Goal: Navigation & Orientation: Find specific page/section

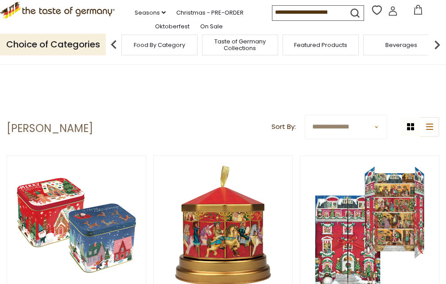
click at [244, 51] on span "Taste of Germany Collections" at bounding box center [240, 44] width 71 height 13
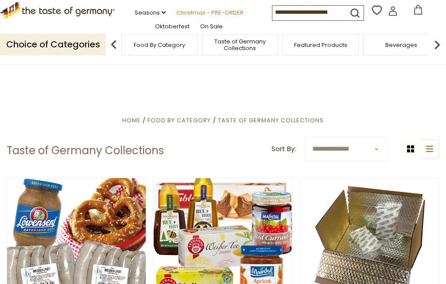
click at [209, 18] on link "Christmas - PRE-ORDER" at bounding box center [209, 13] width 67 height 10
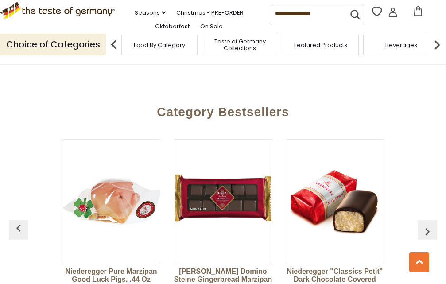
scroll to position [298, 0]
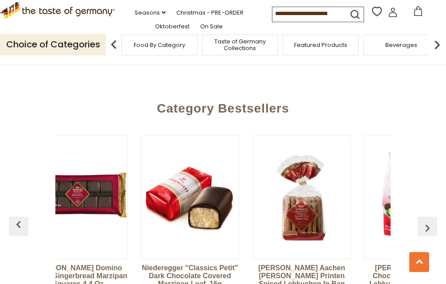
click at [420, 217] on button "button" at bounding box center [427, 226] width 19 height 19
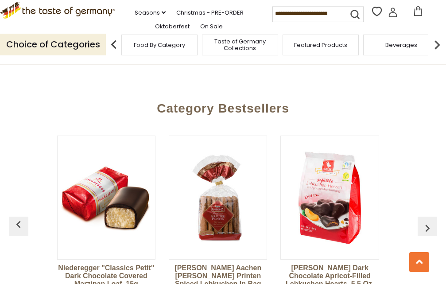
click at [424, 221] on img "button" at bounding box center [427, 228] width 14 height 14
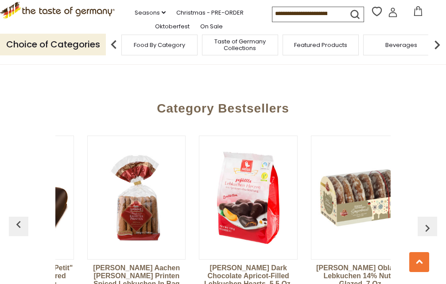
click at [428, 221] on img "button" at bounding box center [427, 228] width 14 height 14
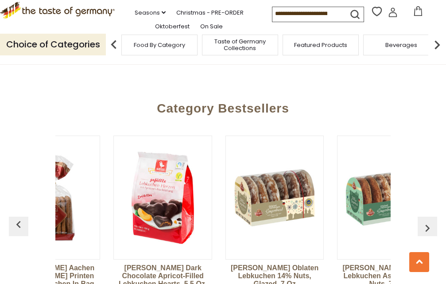
click at [421, 221] on img "button" at bounding box center [427, 228] width 14 height 14
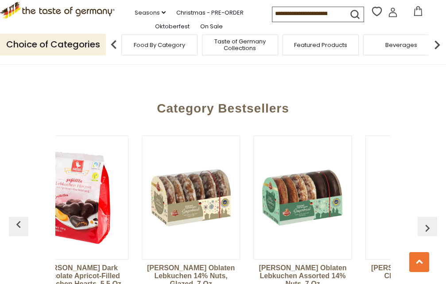
click at [422, 221] on img "button" at bounding box center [427, 228] width 14 height 14
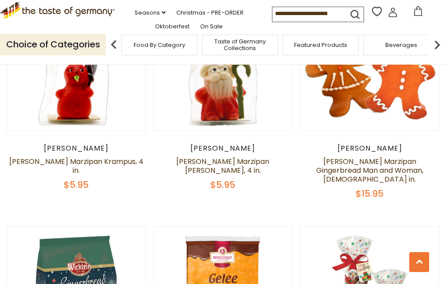
scroll to position [0, 563]
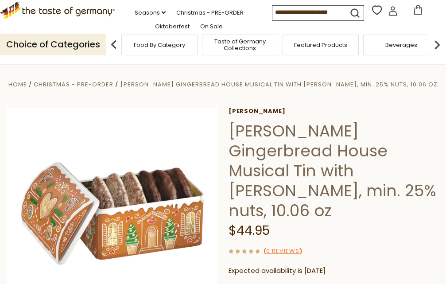
scroll to position [16, 0]
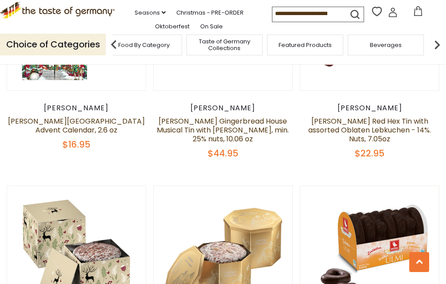
scroll to position [708, 0]
